Goal: Task Accomplishment & Management: Use online tool/utility

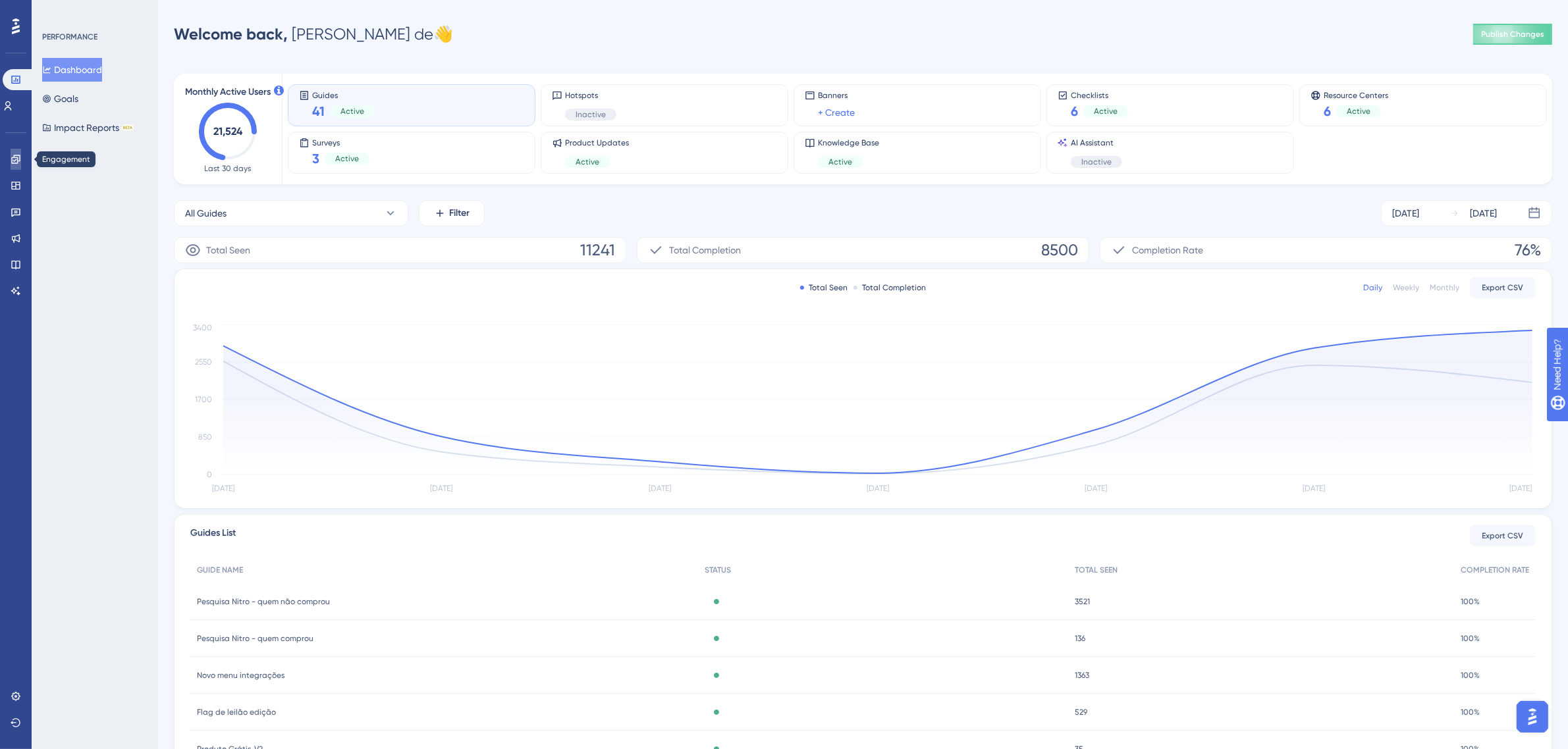
click at [20, 162] on icon at bounding box center [16, 160] width 11 height 11
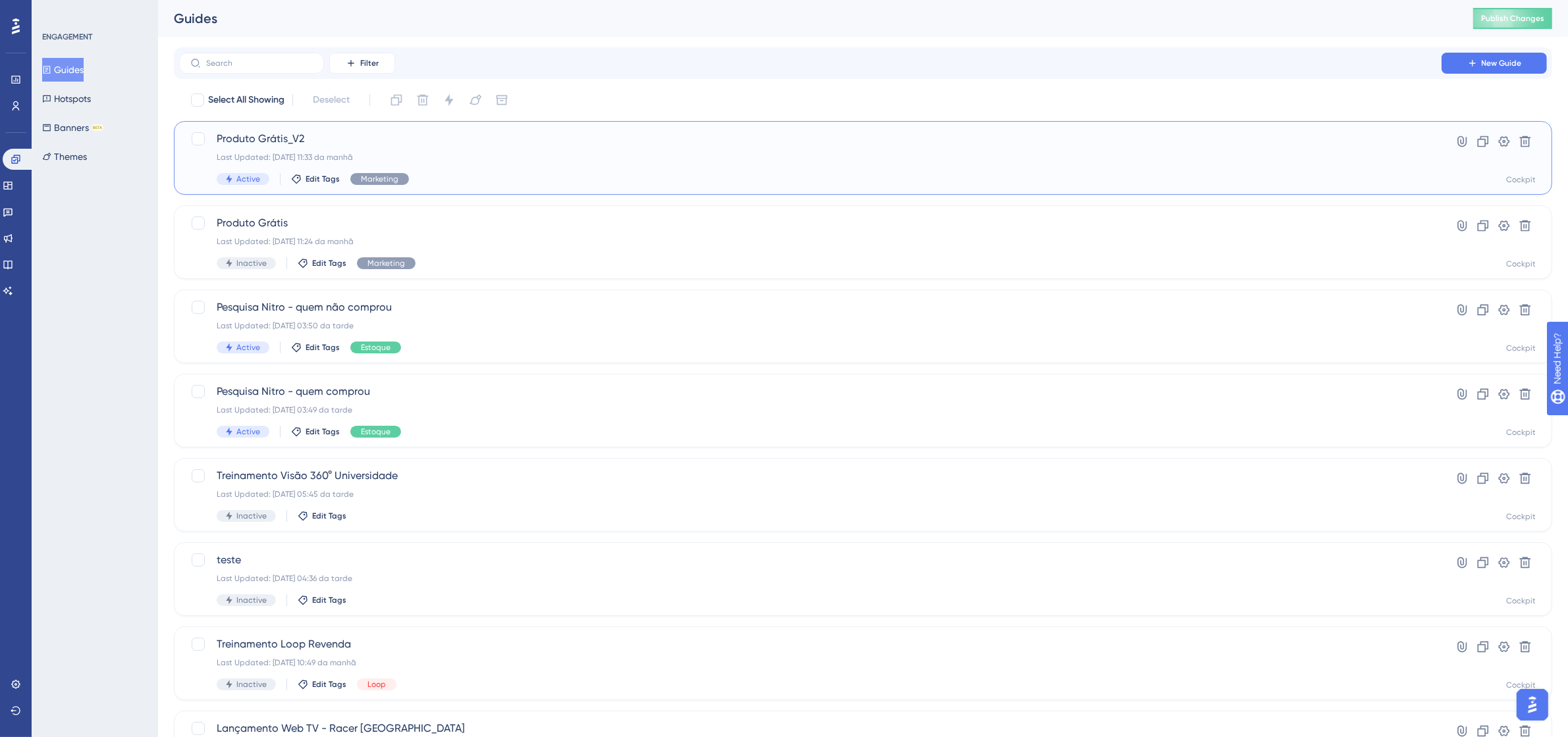
click at [1358, 152] on div "Last Updated: 15.10.2025 11:33 da manhã" at bounding box center [810, 157] width 1187 height 11
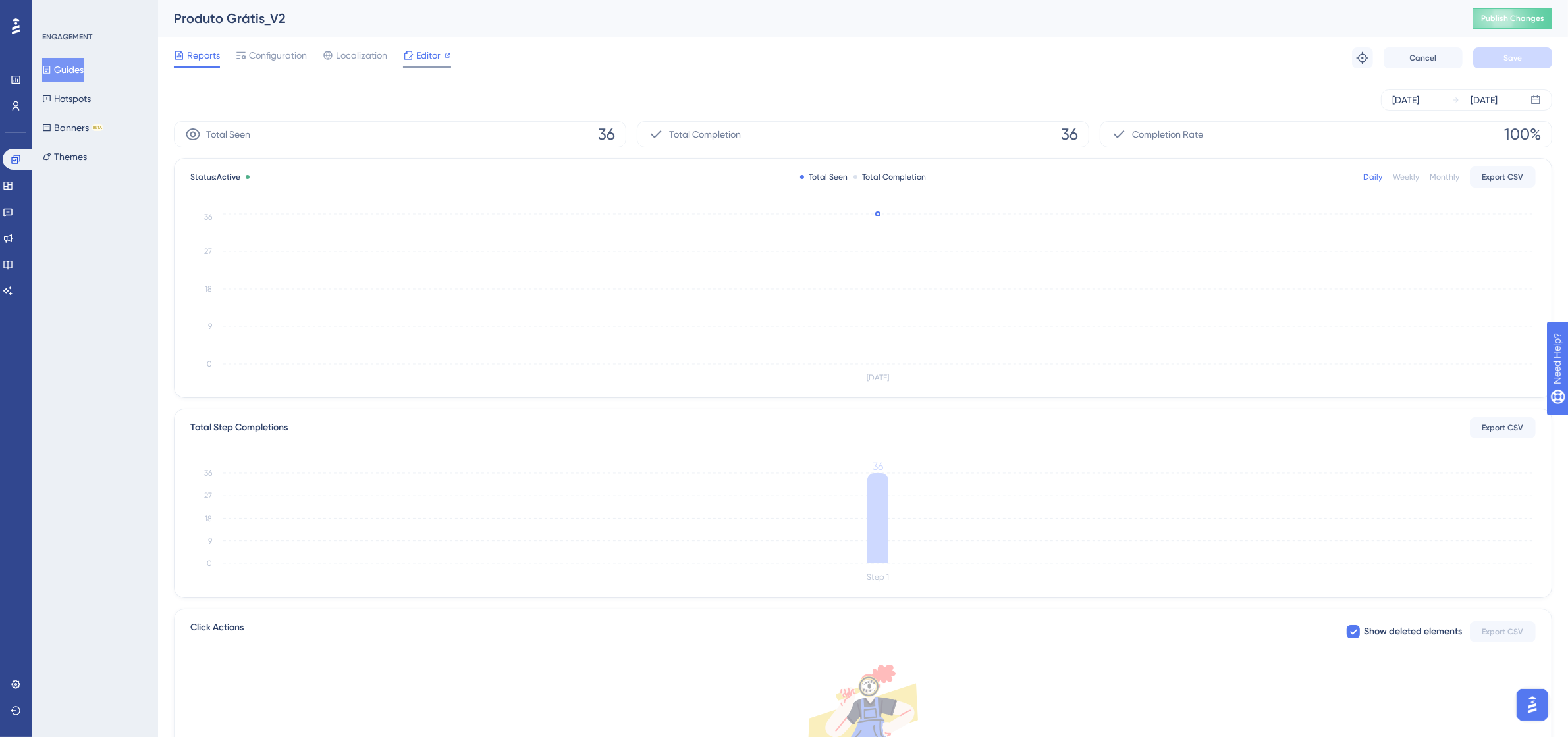
click at [421, 56] on span "Editor" at bounding box center [427, 55] width 24 height 16
click at [423, 54] on span "Editor" at bounding box center [427, 55] width 24 height 16
click at [424, 54] on span "Editor" at bounding box center [427, 55] width 24 height 16
